Goal: Task Accomplishment & Management: Manage account settings

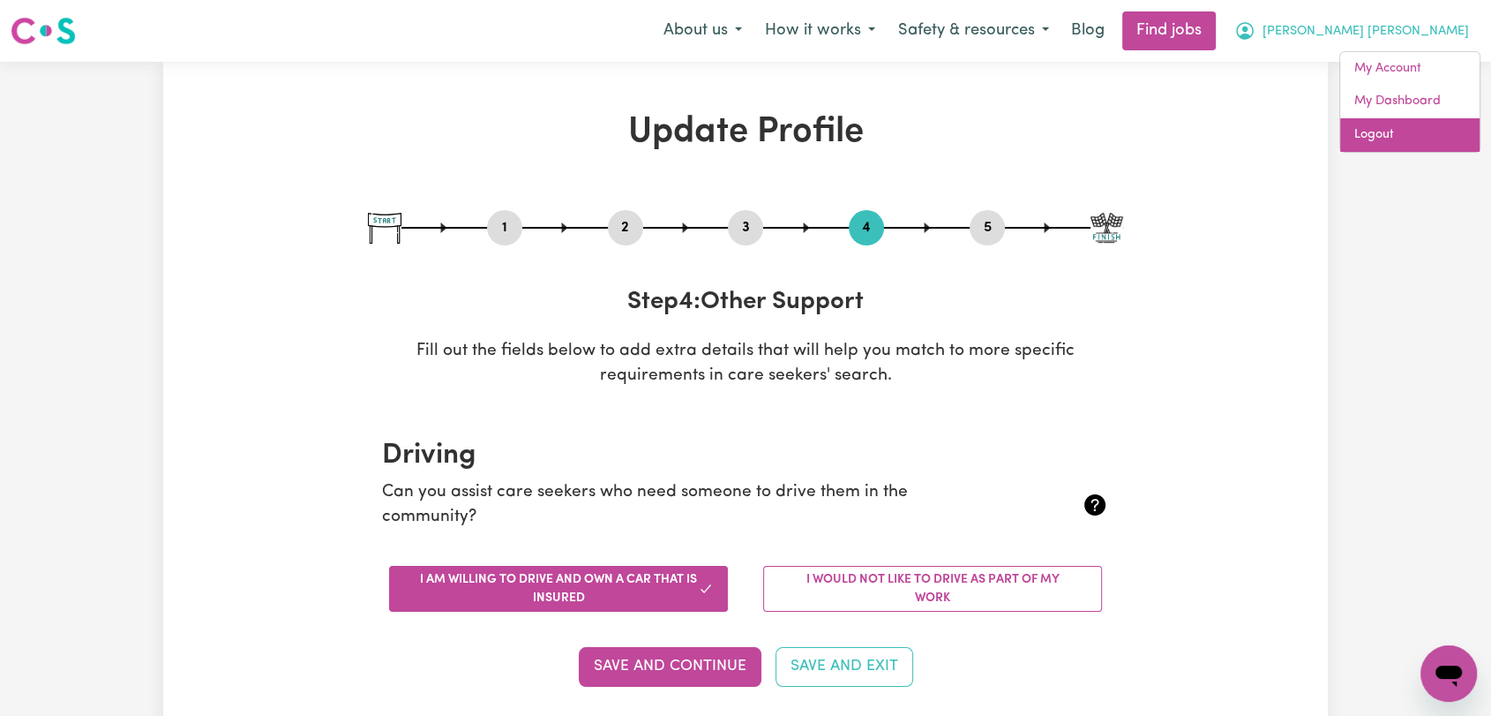
click at [1378, 129] on link "Logout" at bounding box center [1409, 135] width 139 height 34
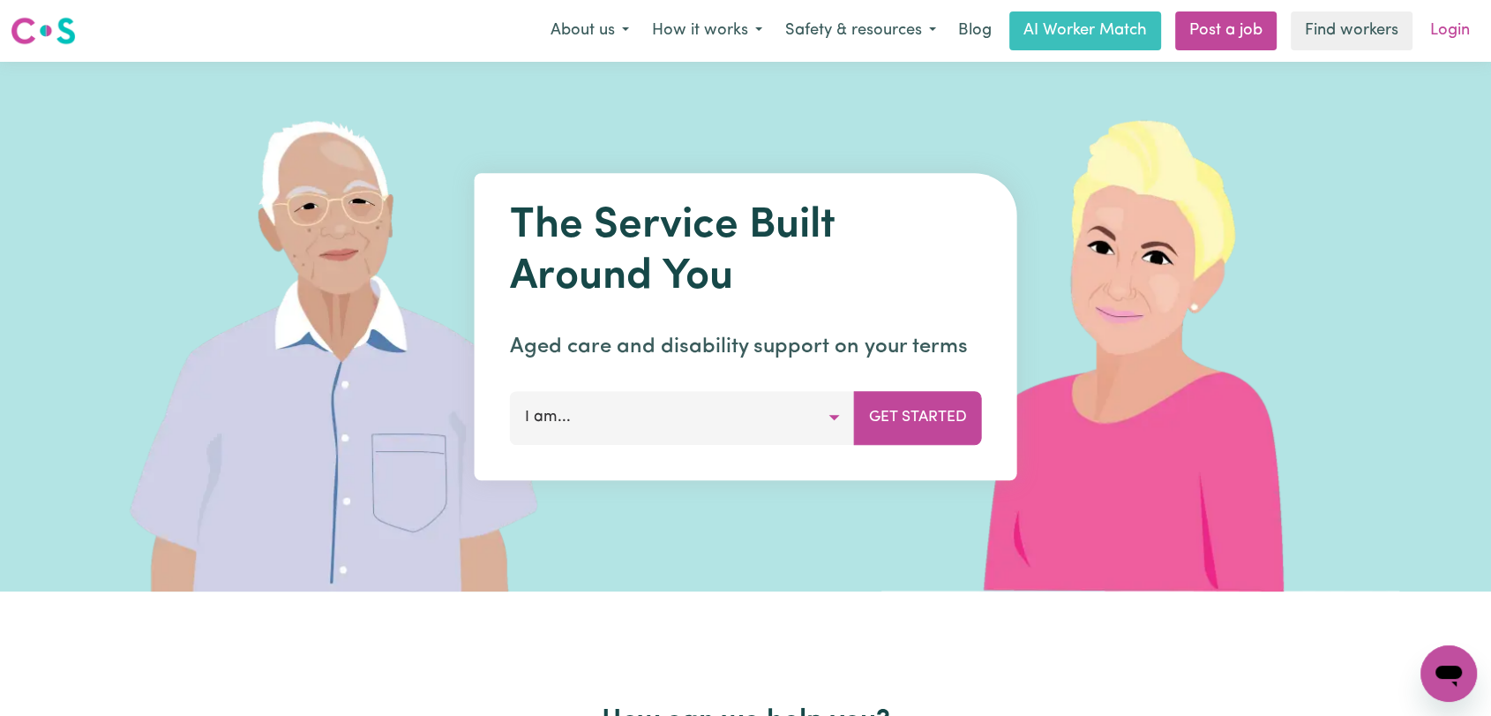
click at [1432, 33] on link "Login" at bounding box center [1450, 30] width 61 height 39
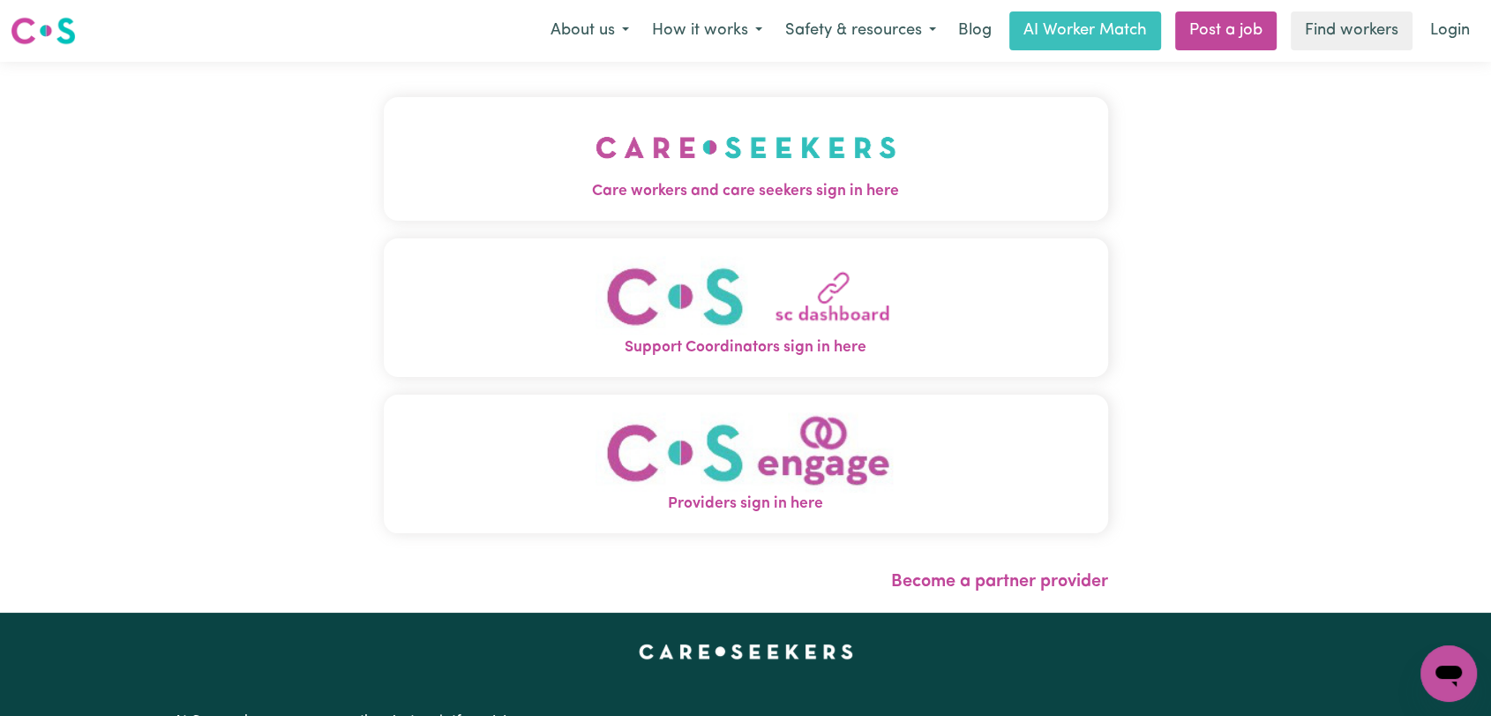
click at [695, 129] on img "Care workers and care seekers sign in here" at bounding box center [746, 147] width 301 height 65
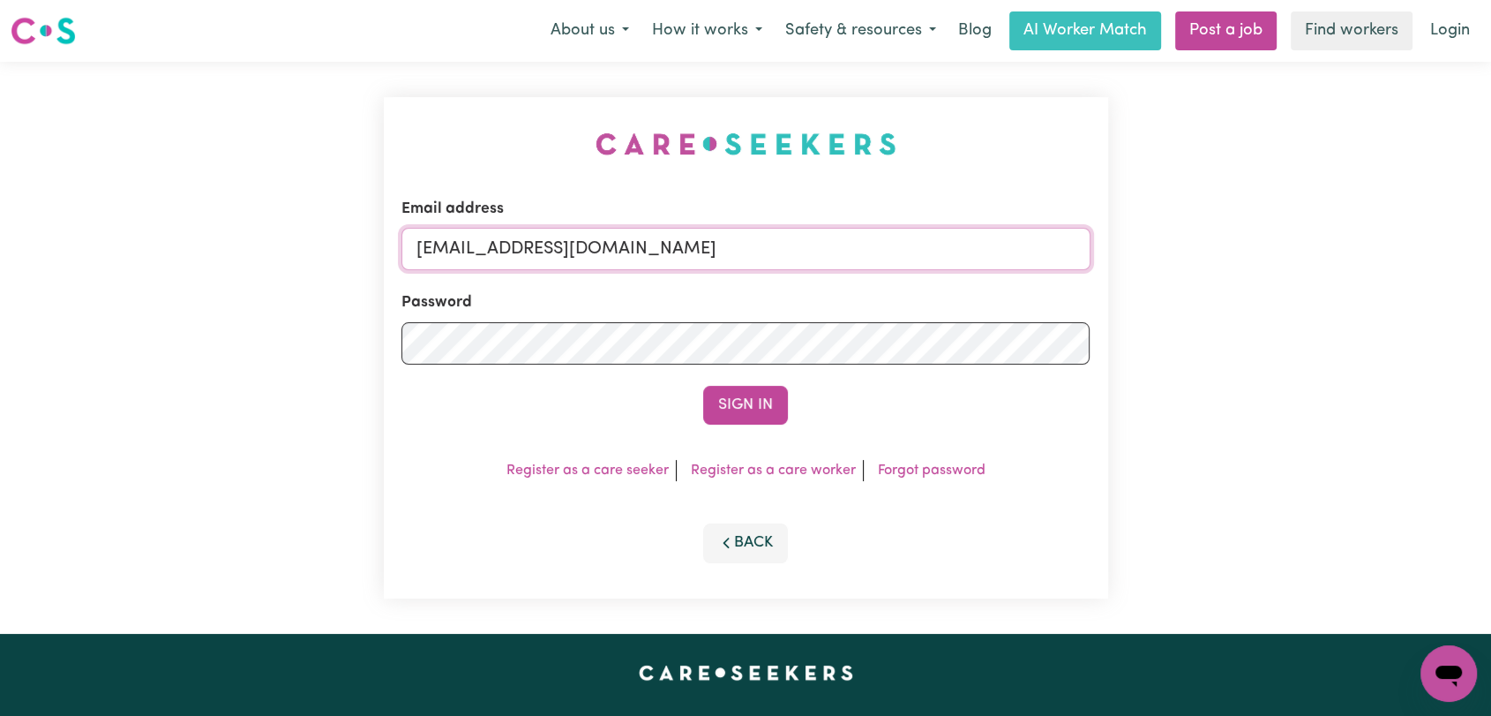
click at [790, 239] on input "[EMAIL_ADDRESS][DOMAIN_NAME]" at bounding box center [746, 249] width 689 height 42
drag, startPoint x: 507, startPoint y: 249, endPoint x: 810, endPoint y: 265, distance: 304.0
click at [810, 265] on input "Superuser~[EMAIL_ADDRESS][DOMAIN_NAME]" at bounding box center [746, 249] width 689 height 42
type input "Superuser~[EMAIL_ADDRESS][DOMAIN_NAME]"
click at [738, 399] on button "Sign In" at bounding box center [745, 405] width 85 height 39
